Goal: Transaction & Acquisition: Book appointment/travel/reservation

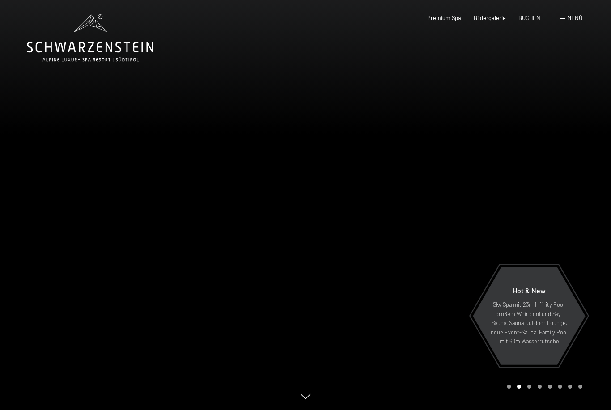
click at [523, 21] on div "Premium Spa Bildergalerie BUCHEN" at bounding box center [476, 18] width 151 height 8
click at [523, 20] on span "BUCHEN" at bounding box center [529, 17] width 22 height 7
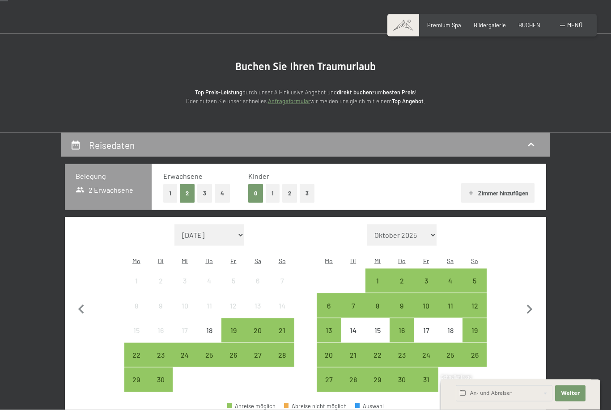
click at [293, 186] on button "2" at bounding box center [289, 193] width 15 height 18
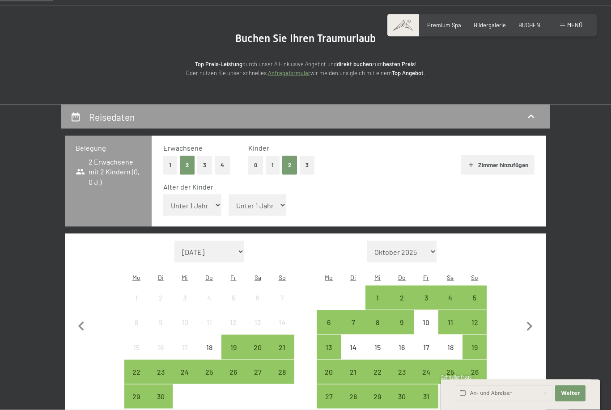
click at [175, 204] on select "Unter 1 Jahr 1 Jahr 2 Jahre 3 Jahre 4 Jahre 5 Jahre 6 Jahre 7 Jahre 8 Jahre 9 J…" at bounding box center [192, 204] width 58 height 21
select select "10"
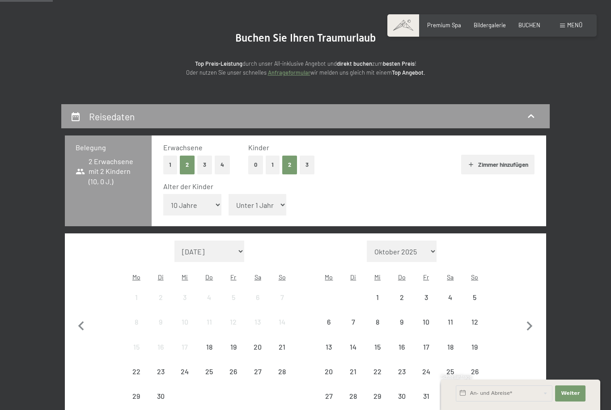
click at [251, 205] on select "Unter 1 Jahr 1 Jahr 2 Jahre 3 Jahre 4 Jahre 5 Jahre 6 Jahre 7 Jahre 8 Jahre 9 J…" at bounding box center [257, 204] width 58 height 21
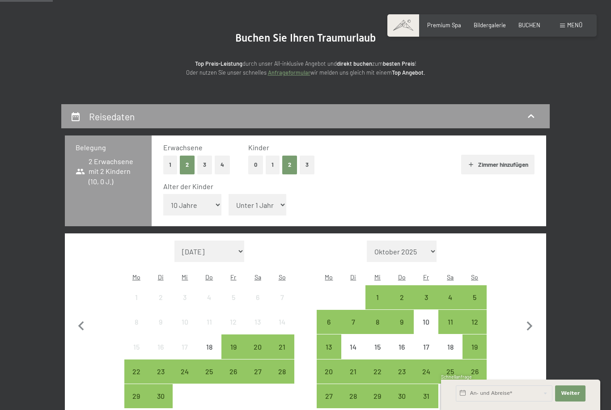
select select "14"
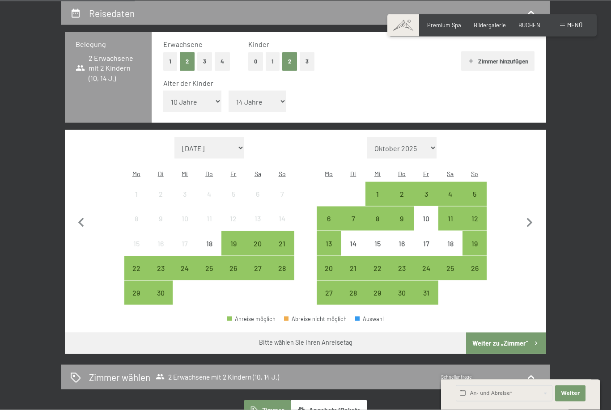
scroll to position [171, 0]
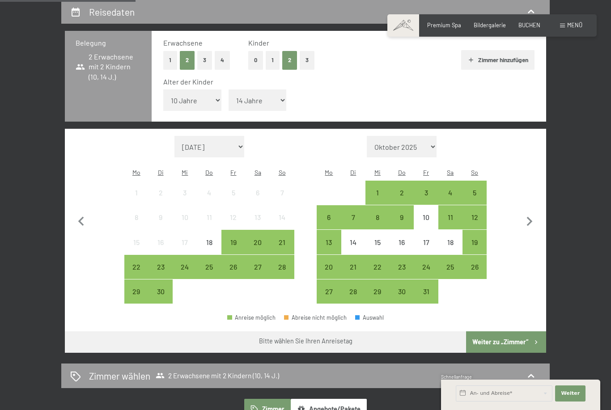
click at [530, 219] on button "button" at bounding box center [529, 220] width 19 height 168
select select "2025-10-01"
select select "2025-11-01"
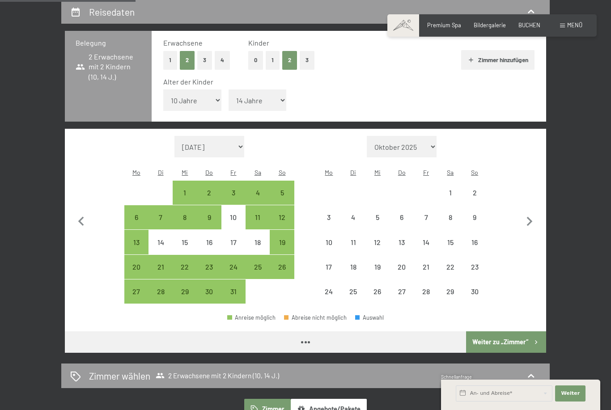
click at [529, 218] on button "button" at bounding box center [529, 220] width 19 height 168
select select "2025-11-01"
select select "2025-12-01"
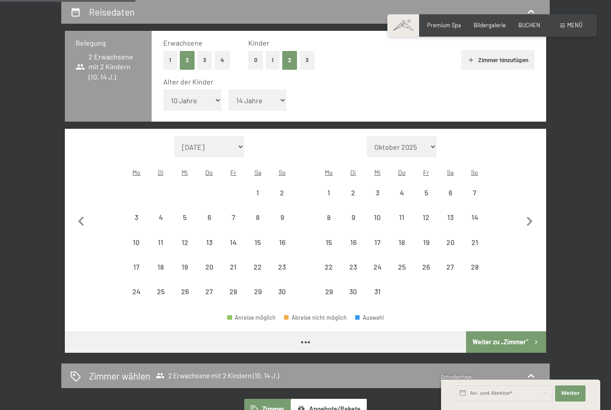
click at [535, 212] on icon "button" at bounding box center [529, 221] width 19 height 19
select select "2025-12-01"
select select "2026-01-01"
click at [534, 212] on icon "button" at bounding box center [529, 221] width 19 height 19
select select "2026-01-01"
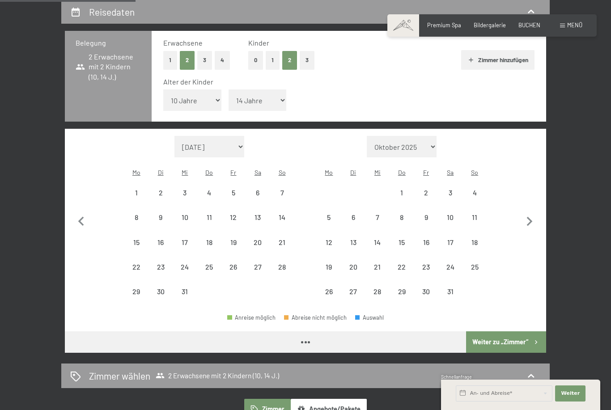
select select "2026-02-01"
click at [533, 212] on icon "button" at bounding box center [529, 221] width 19 height 19
select select "2026-02-01"
select select "2026-03-01"
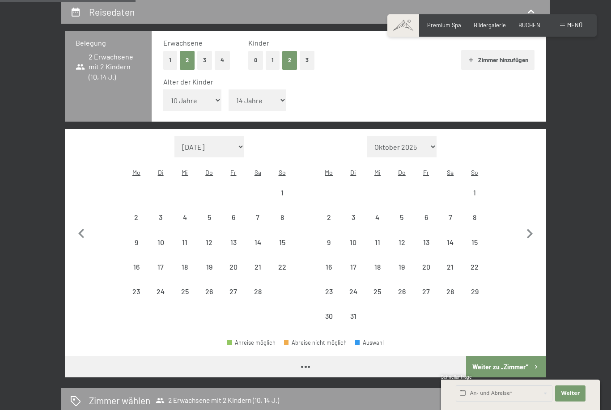
select select "2026-02-01"
select select "2026-03-01"
select select "2026-02-01"
select select "2026-03-01"
select select "2026-02-01"
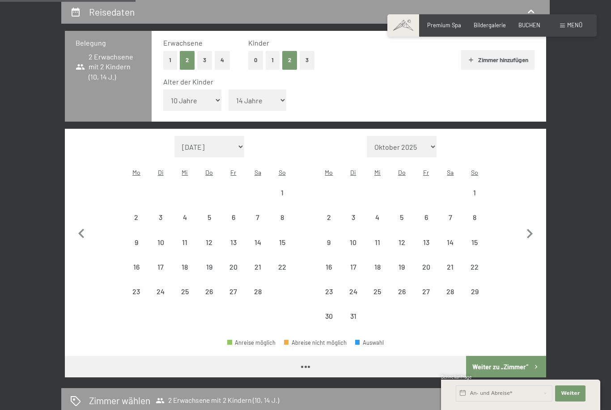
select select "2026-03-01"
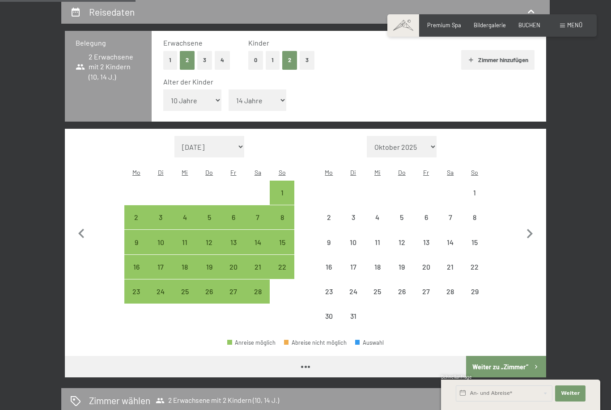
select select "2026-02-01"
select select "2026-03-01"
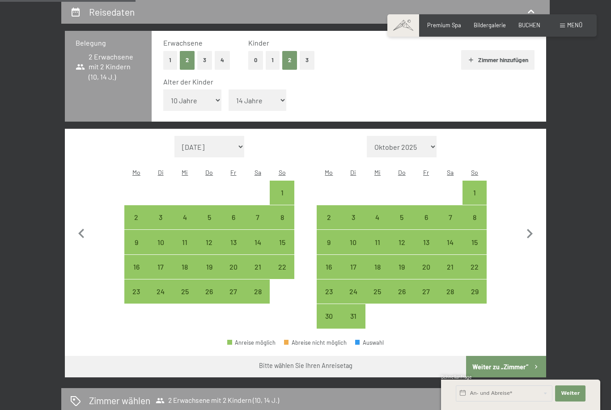
click at [525, 208] on button "button" at bounding box center [529, 232] width 19 height 193
select select "2026-03-01"
select select "2026-04-01"
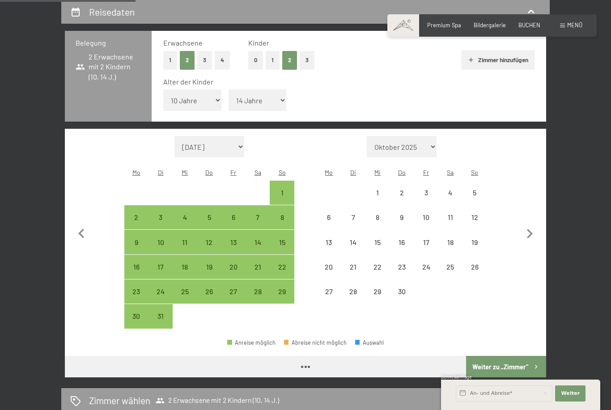
select select "2026-03-01"
select select "2026-04-01"
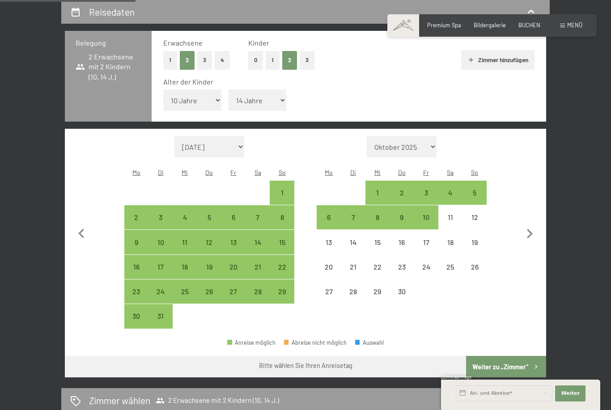
click at [524, 207] on button "button" at bounding box center [529, 232] width 19 height 193
select select "2026-04-01"
select select "2026-05-01"
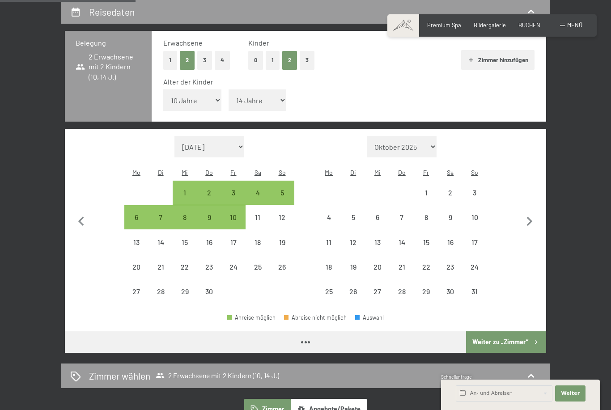
select select "2026-04-01"
select select "2026-05-01"
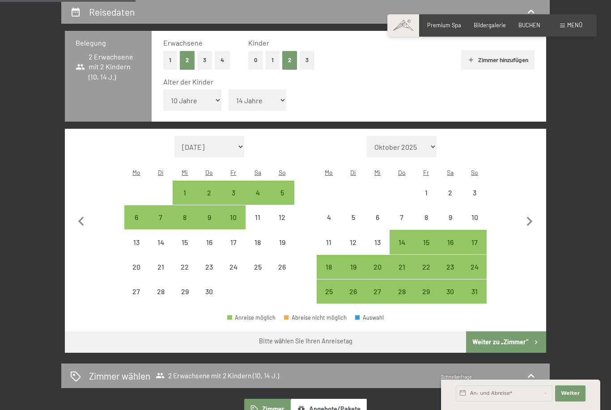
click at [422, 288] on div "29" at bounding box center [425, 299] width 22 height 22
select select "2026-04-01"
select select "2026-05-01"
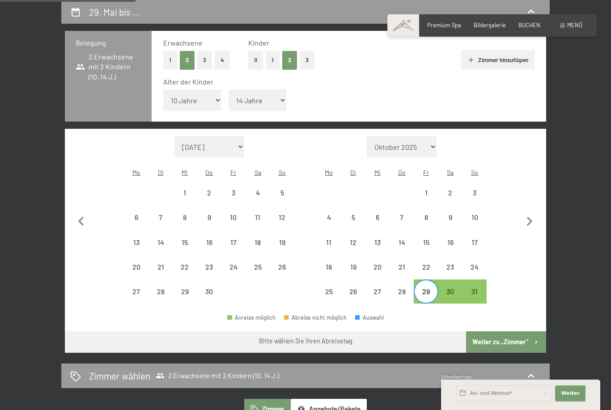
click at [538, 212] on icon "button" at bounding box center [529, 221] width 19 height 19
select select "2026-05-01"
select select "2026-06-01"
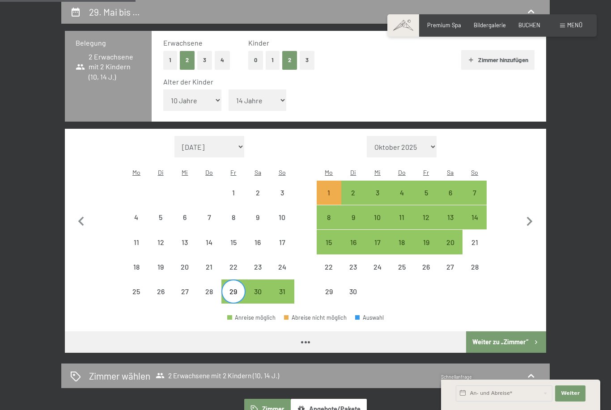
select select "2026-05-01"
select select "2026-06-01"
click at [421, 189] on div "5" at bounding box center [425, 200] width 22 height 22
select select "2026-05-01"
select select "2026-06-01"
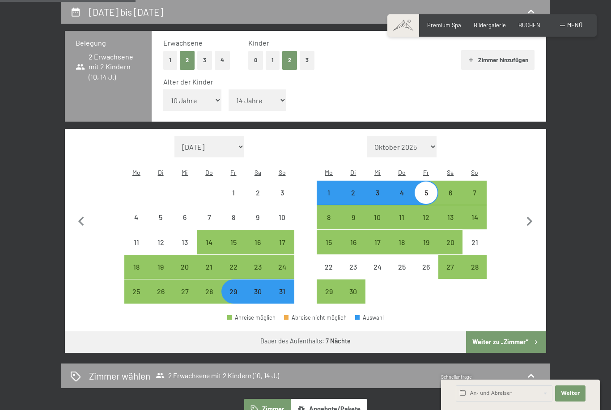
click at [502, 331] on button "Weiter zu „Zimmer“" at bounding box center [506, 341] width 80 height 21
select select "2026-05-01"
select select "2026-06-01"
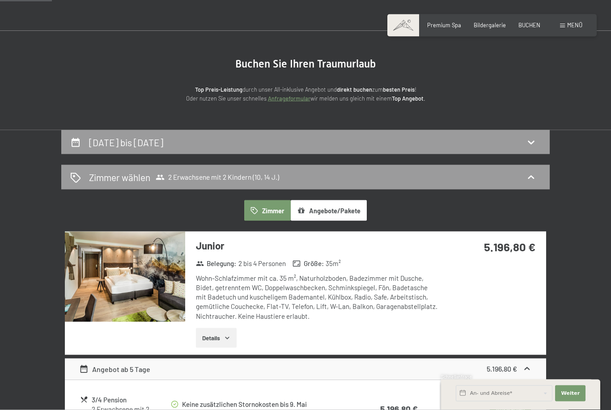
scroll to position [0, 0]
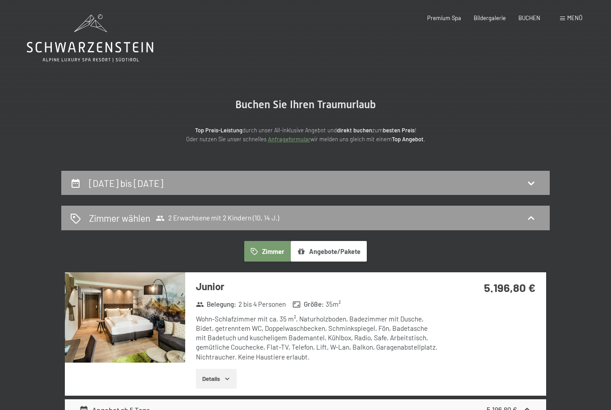
click at [565, 17] on span at bounding box center [562, 19] width 5 height 4
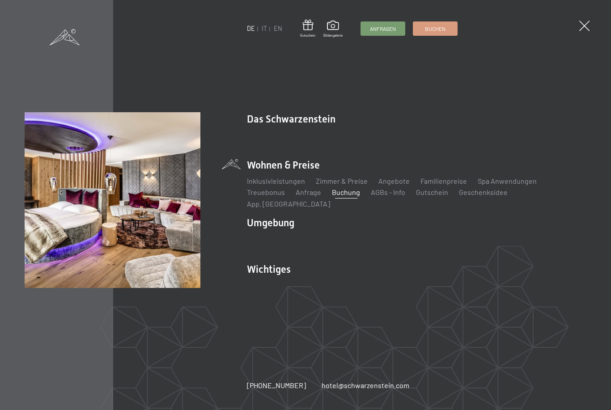
click at [330, 200] on link "App. [GEOGRAPHIC_DATA]" at bounding box center [288, 203] width 83 height 8
